Goal: Task Accomplishment & Management: Complete application form

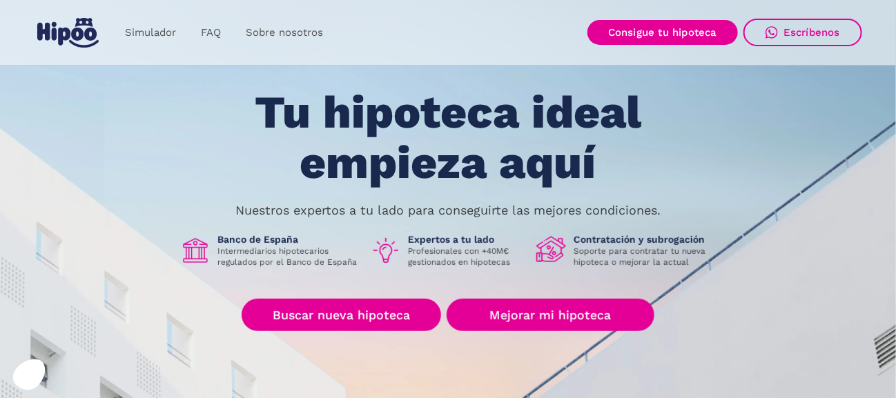
scroll to position [68, 0]
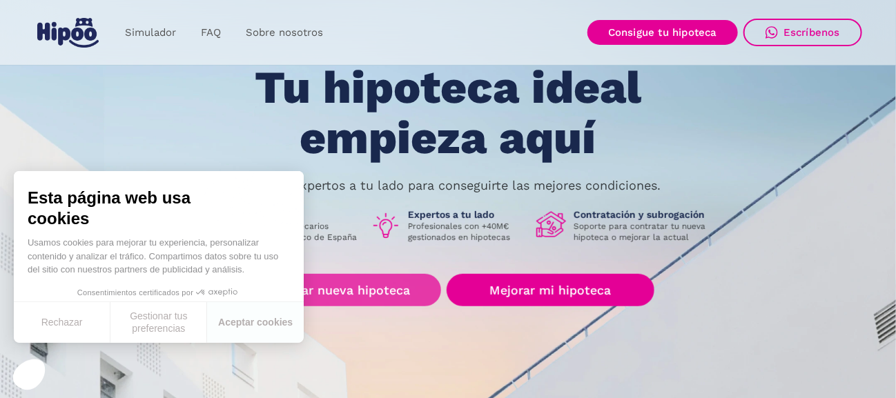
click at [385, 278] on link "Buscar nueva hipoteca" at bounding box center [342, 290] width 200 height 32
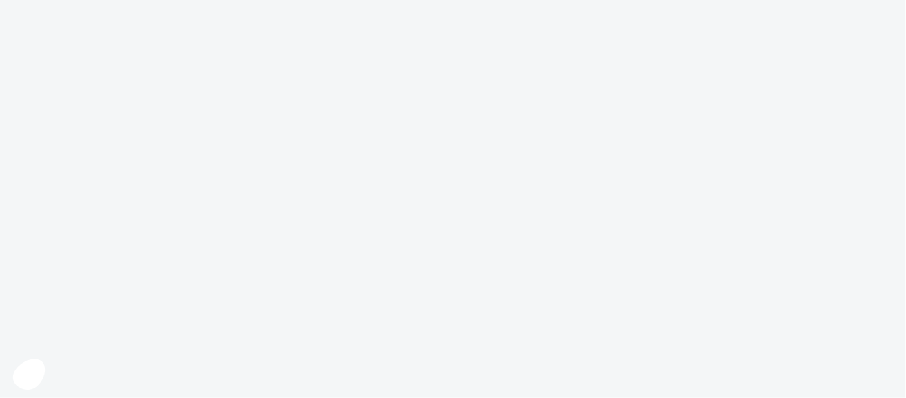
click at [386, 280] on body at bounding box center [453, 199] width 906 height 398
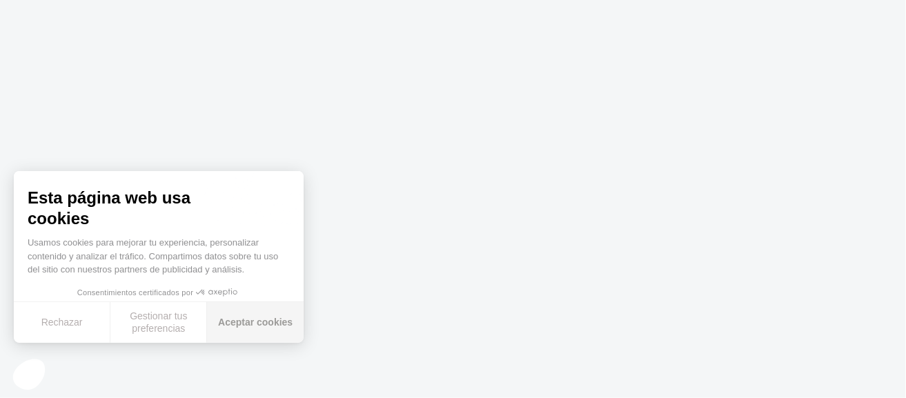
click at [250, 324] on button "Aceptar cookies" at bounding box center [255, 322] width 97 height 41
